Goal: Check status: Check status

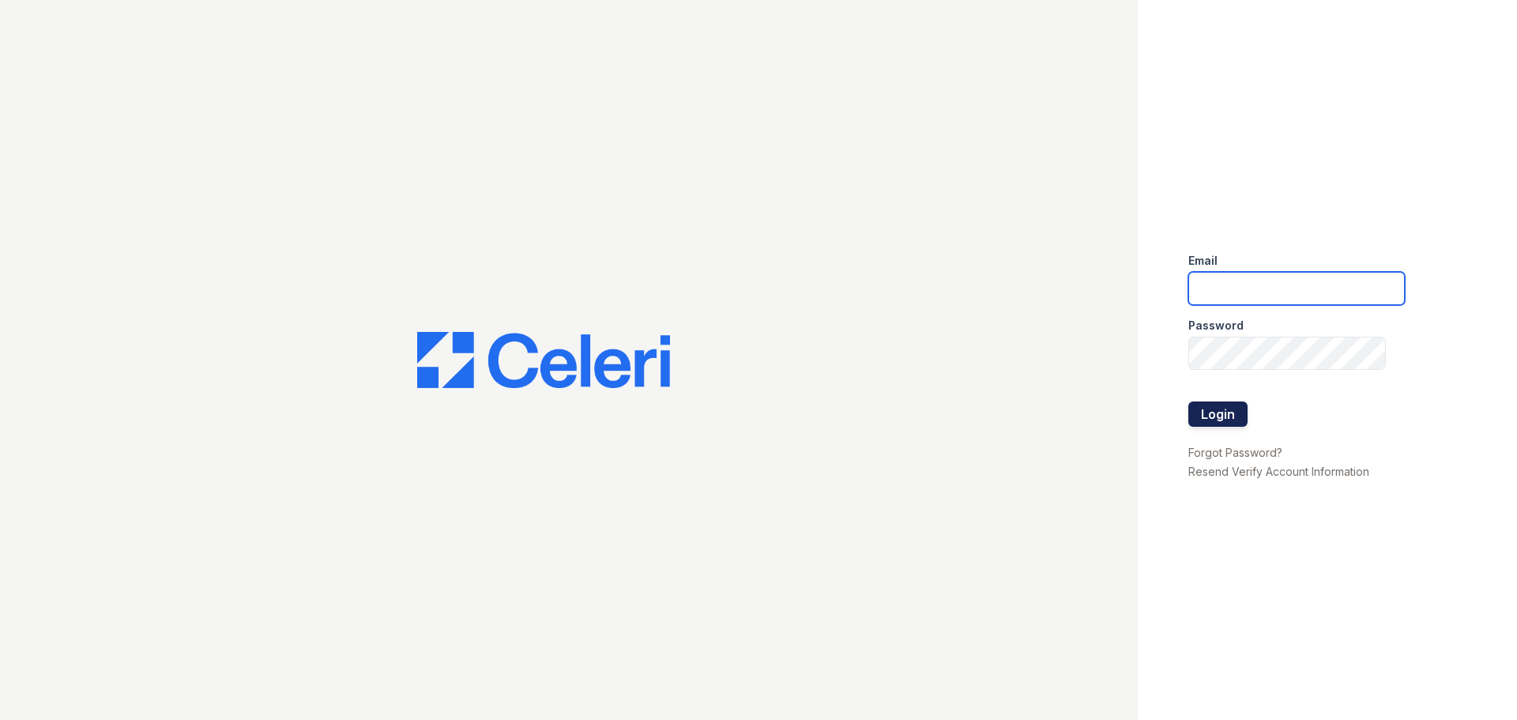
type input "[EMAIL_ADDRESS][DOMAIN_NAME]"
click at [1199, 416] on button "Login" at bounding box center [1217, 413] width 59 height 25
type input "esperanzakh.leasing@sgpropertymgmt.com"
click at [1241, 416] on button "Login" at bounding box center [1217, 413] width 59 height 25
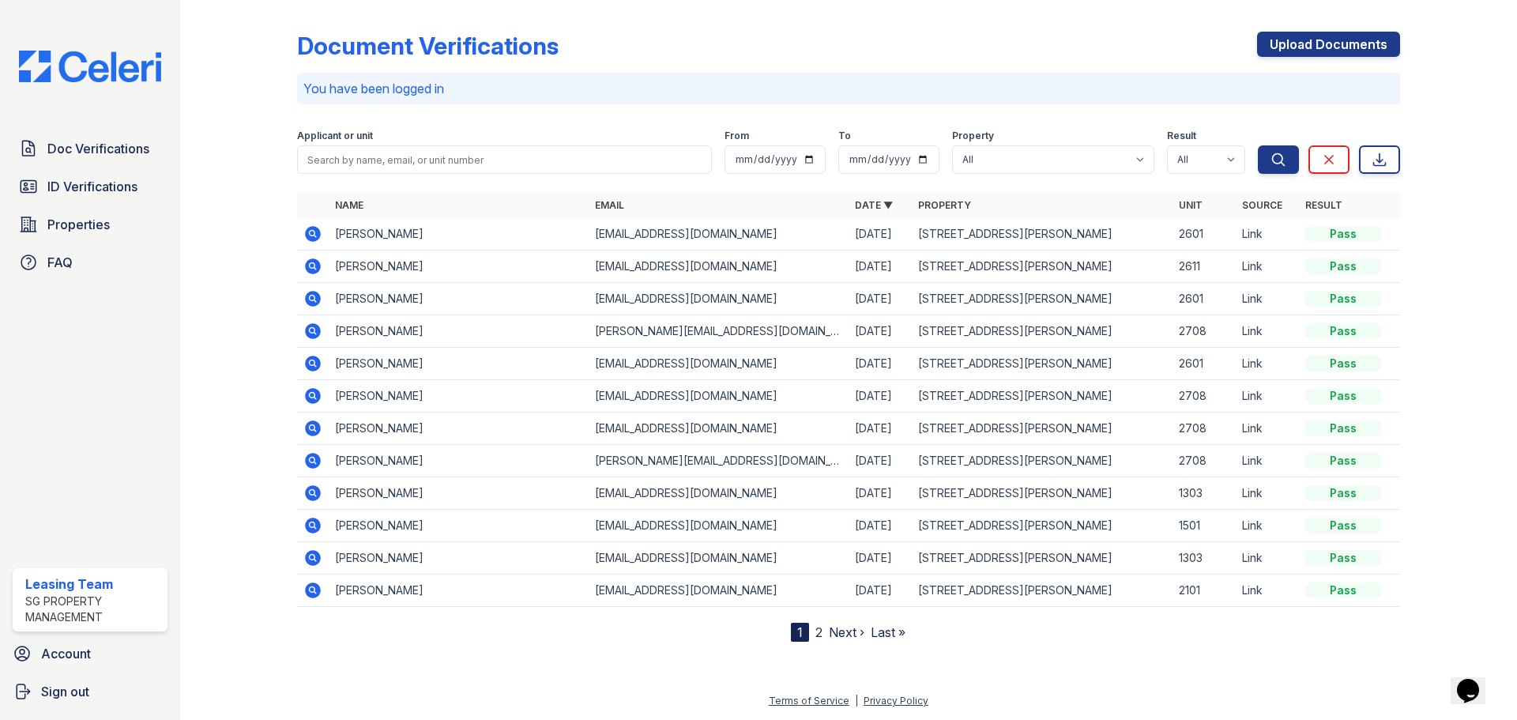
click at [311, 232] on icon at bounding box center [312, 233] width 4 height 4
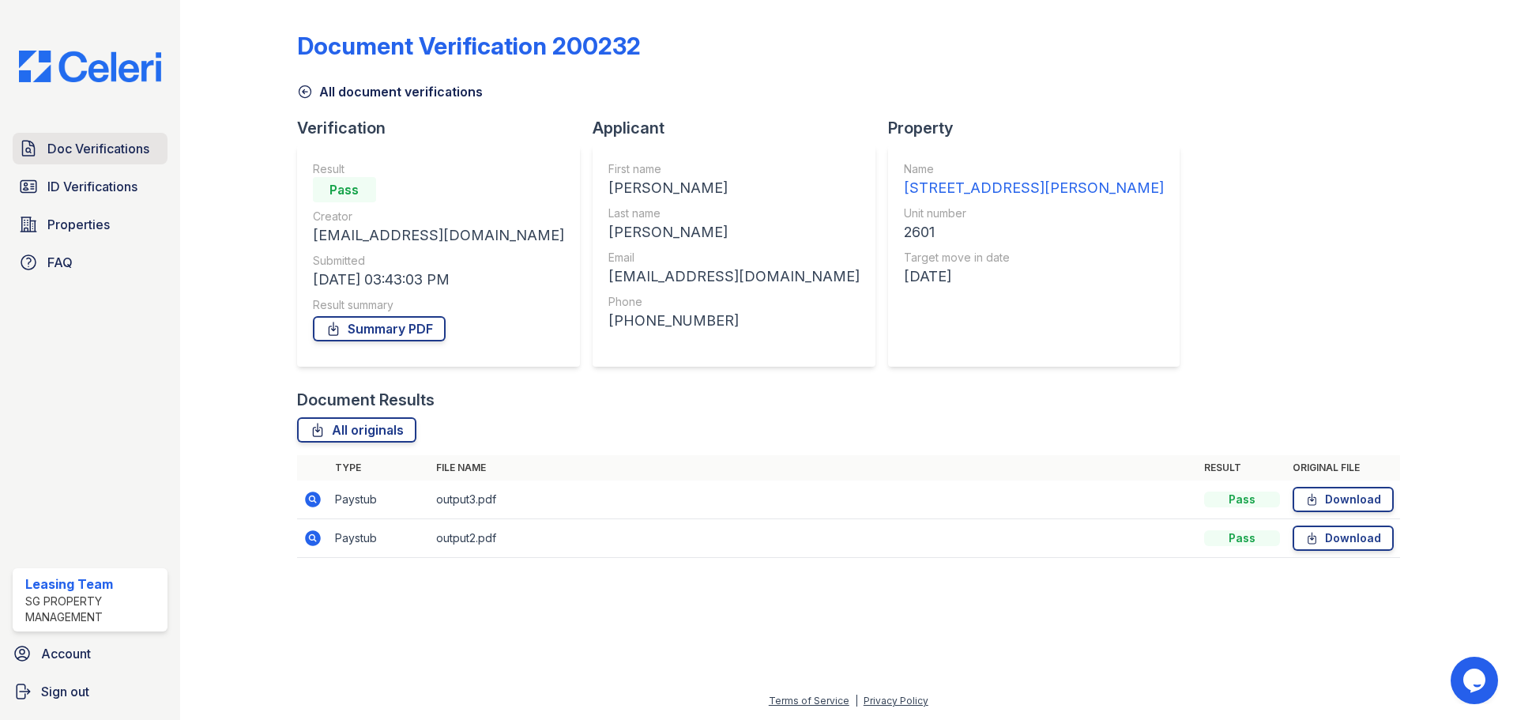
click at [127, 155] on span "Doc Verifications" at bounding box center [98, 148] width 102 height 19
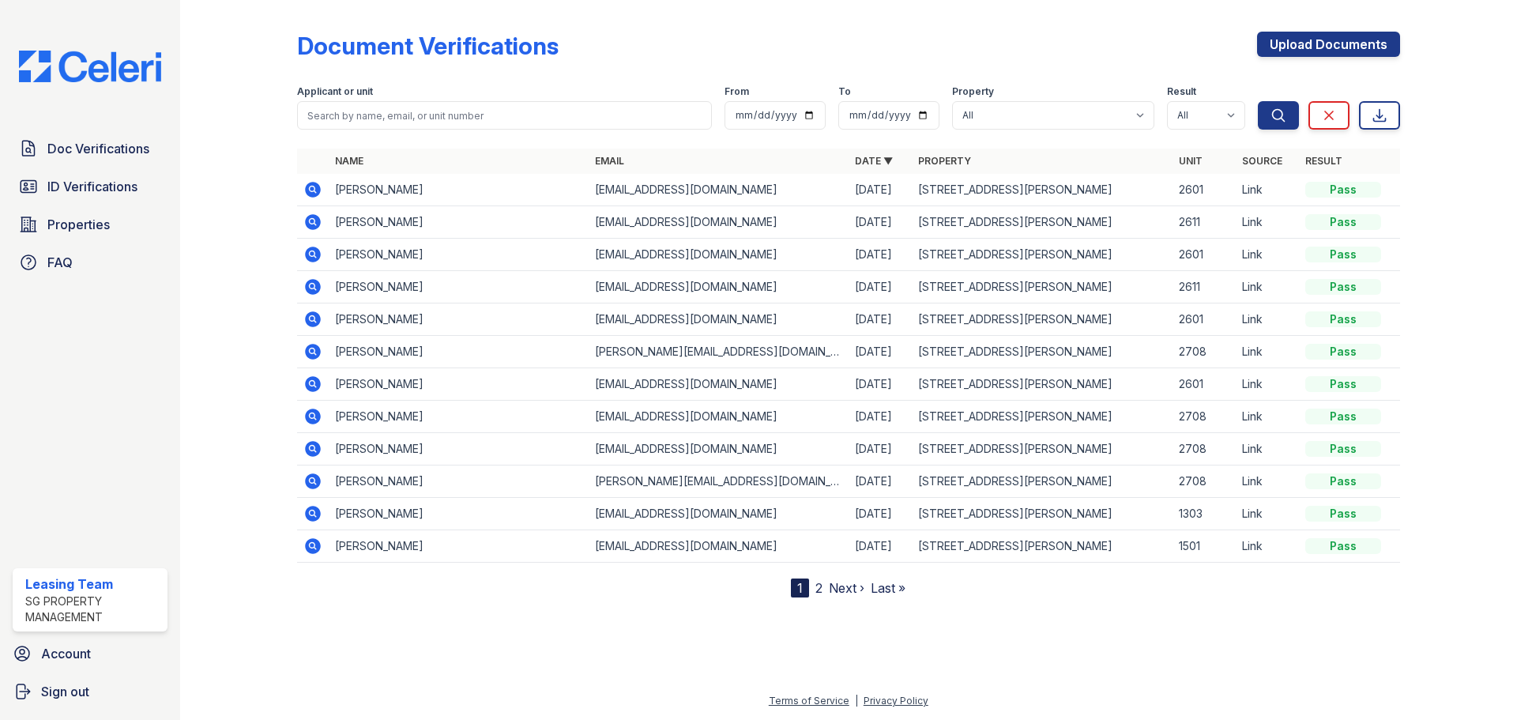
click at [314, 185] on icon at bounding box center [313, 190] width 16 height 16
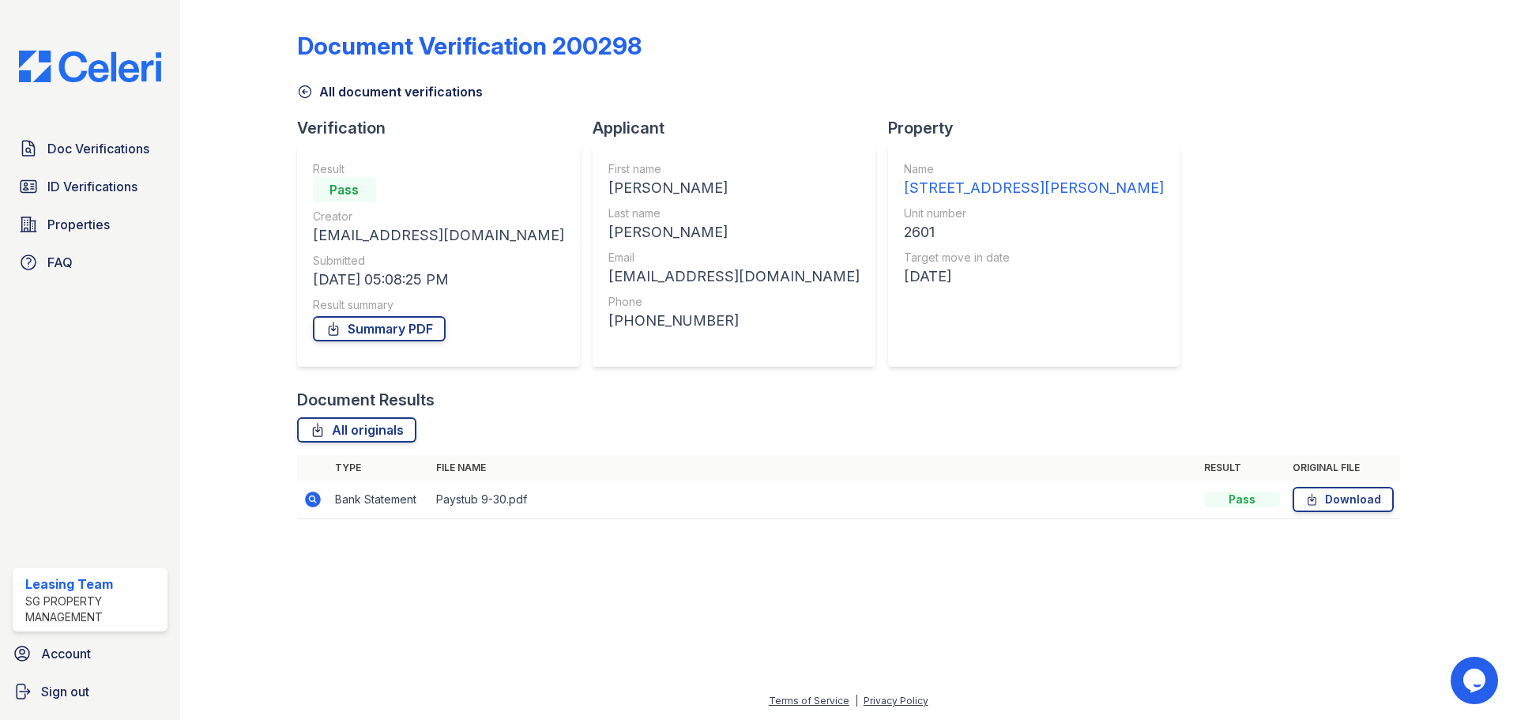
click at [310, 501] on icon at bounding box center [313, 500] width 16 height 16
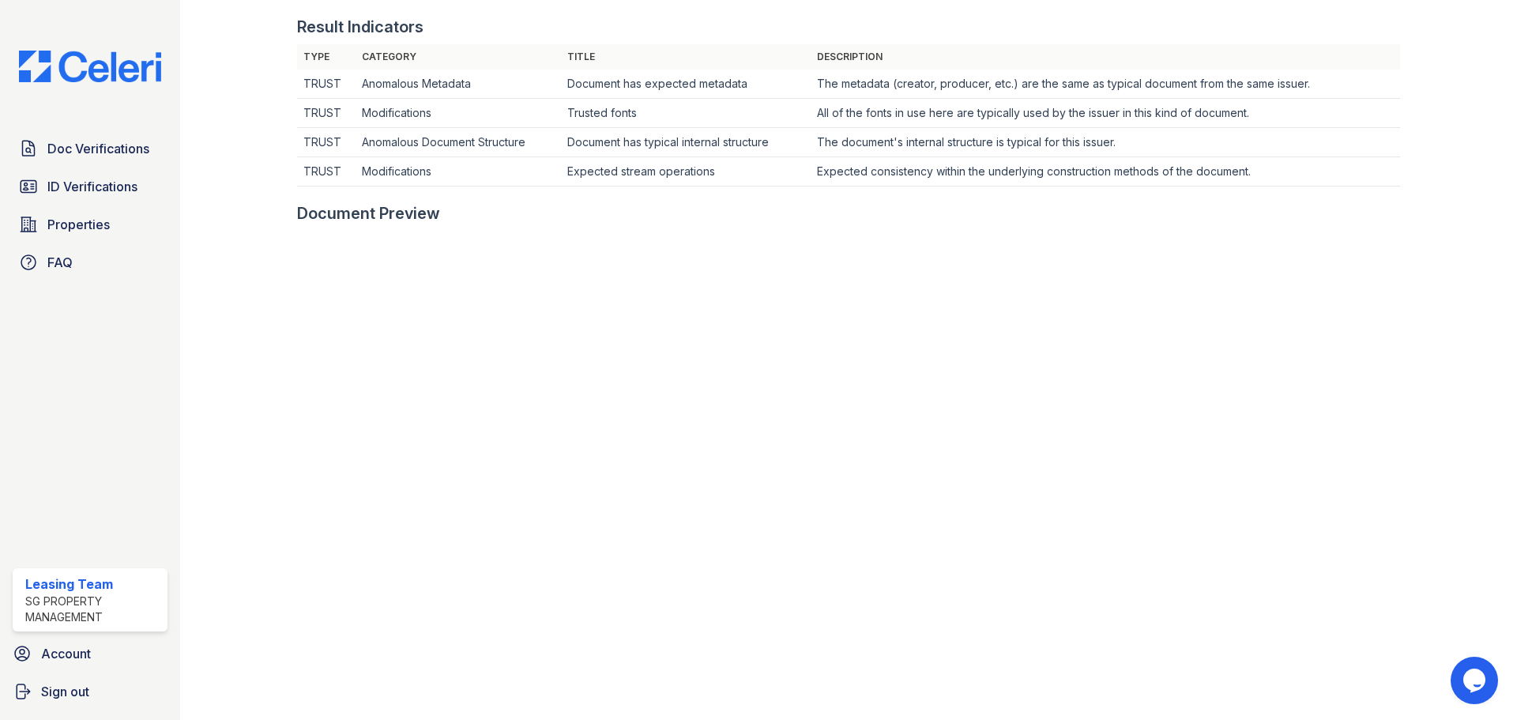
scroll to position [711, 0]
